Goal: Task Accomplishment & Management: Manage account settings

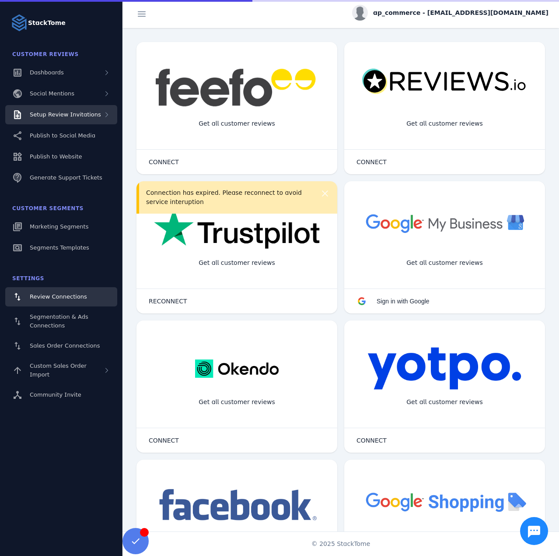
click at [87, 112] on span "Setup Review Invitations" at bounding box center [65, 114] width 71 height 7
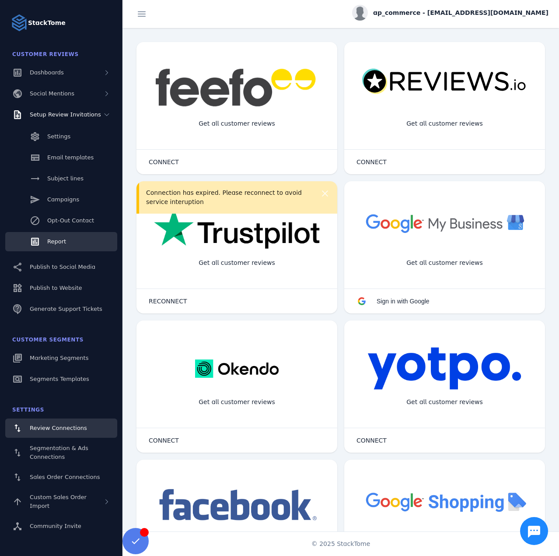
click at [55, 242] on span "Report" at bounding box center [56, 241] width 19 height 7
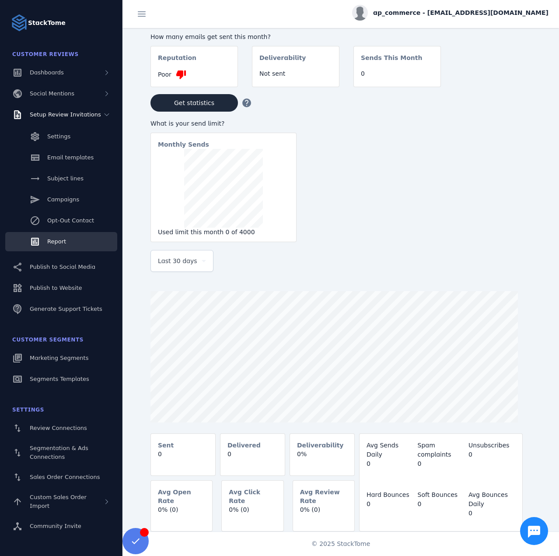
click at [497, 10] on span "ap_commerce - [EMAIL_ADDRESS][DOMAIN_NAME]" at bounding box center [460, 12] width 175 height 9
click at [525, 87] on span "Sign out" at bounding box center [521, 84] width 25 height 11
